Goal: Use online tool/utility: Utilize a website feature to perform a specific function

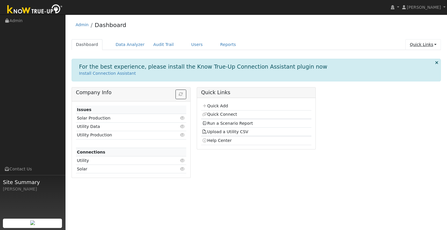
click at [431, 45] on link "Quick Links" at bounding box center [424, 44] width 36 height 11
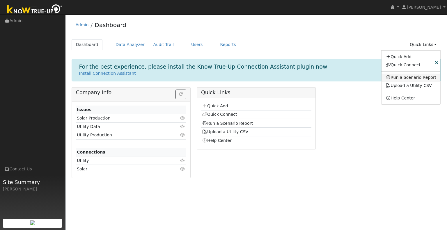
click at [408, 78] on link "Run a Scenario Report" at bounding box center [411, 78] width 59 height 8
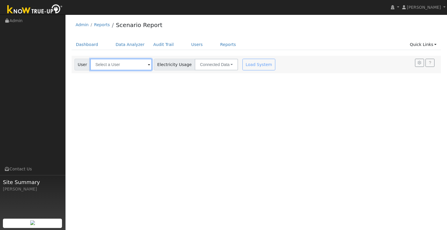
click at [131, 64] on input "text" at bounding box center [121, 65] width 62 height 12
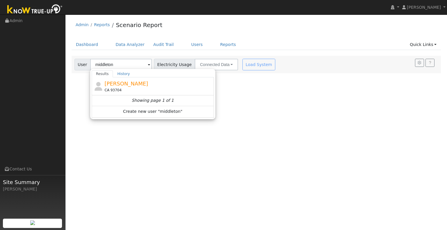
drag, startPoint x: 142, startPoint y: 87, endPoint x: 142, endPoint y: 70, distance: 16.9
click at [144, 80] on div "[PERSON_NAME] CA 93704" at bounding box center [159, 86] width 108 height 13
type input "[PERSON_NAME]"
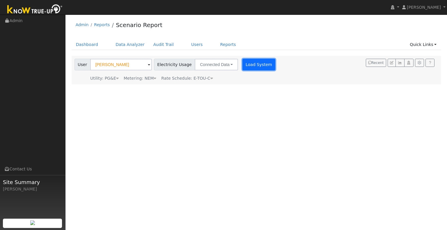
click at [259, 64] on button "Load System" at bounding box center [259, 65] width 33 height 12
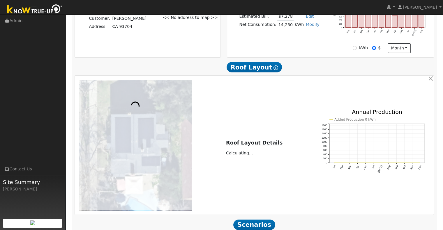
scroll to position [214, 0]
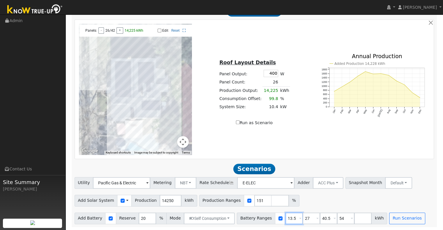
drag, startPoint x: 285, startPoint y: 219, endPoint x: 265, endPoint y: 217, distance: 19.9
click at [265, 217] on div "Battery Ranges 13.5 Overrides Reserve % Mode None None Self Consumption Peak Sa…" at bounding box center [312, 219] width 150 height 12
type input "27"
type input "40.5"
type input "54"
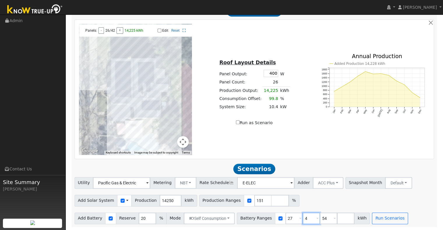
type input "54"
type input "5"
drag, startPoint x: 282, startPoint y: 217, endPoint x: 276, endPoint y: 216, distance: 5.9
click at [285, 216] on input "27" at bounding box center [293, 219] width 17 height 12
type input "30"
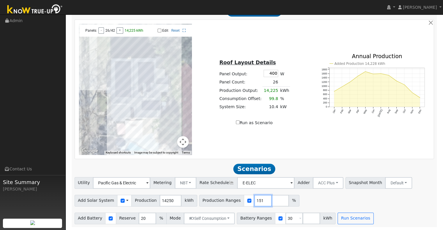
drag, startPoint x: 252, startPoint y: 202, endPoint x: 231, endPoint y: 202, distance: 20.7
click at [231, 202] on div "Production Ranges 151 %" at bounding box center [249, 201] width 100 height 12
type input "137"
type input "166"
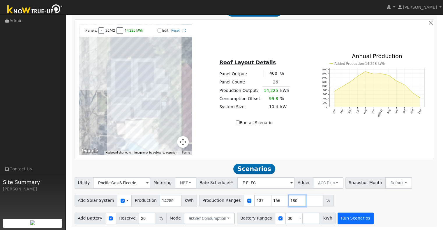
type input "180"
click at [338, 218] on button "Run Scenarios" at bounding box center [356, 219] width 36 height 12
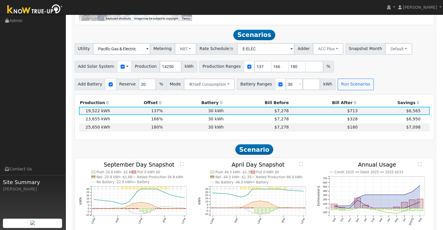
scroll to position [360, 0]
